Goal: Task Accomplishment & Management: Manage account settings

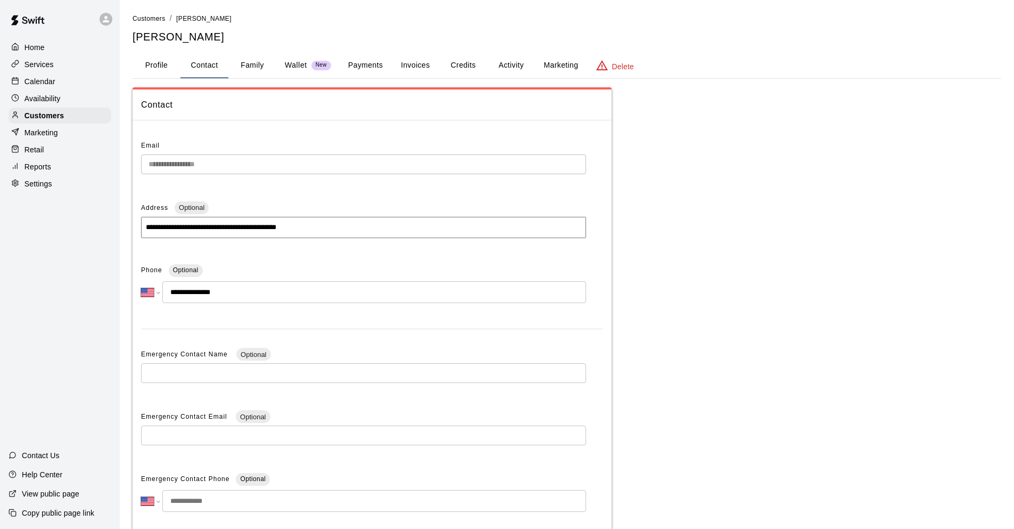
select select "**"
click at [63, 116] on p "Customers" at bounding box center [43, 115] width 39 height 11
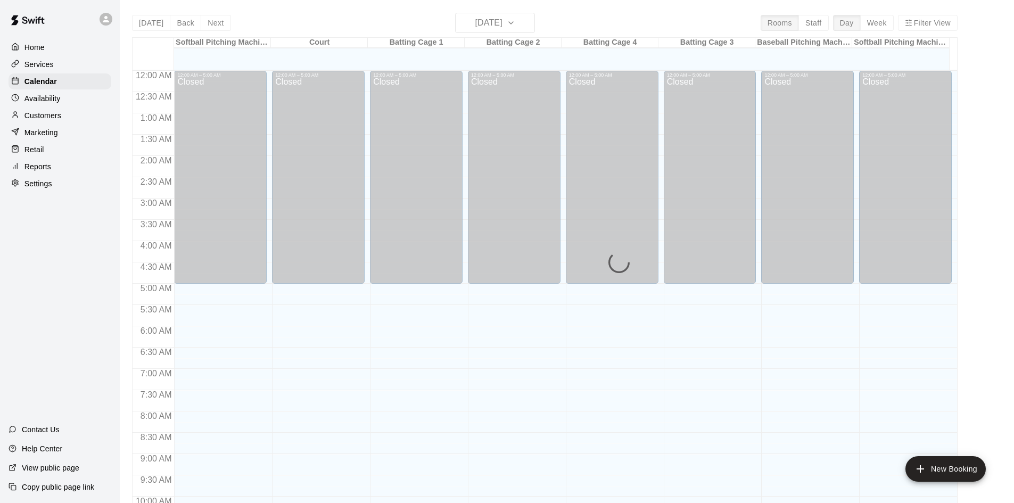
scroll to position [526, 0]
